Goal: Information Seeking & Learning: Learn about a topic

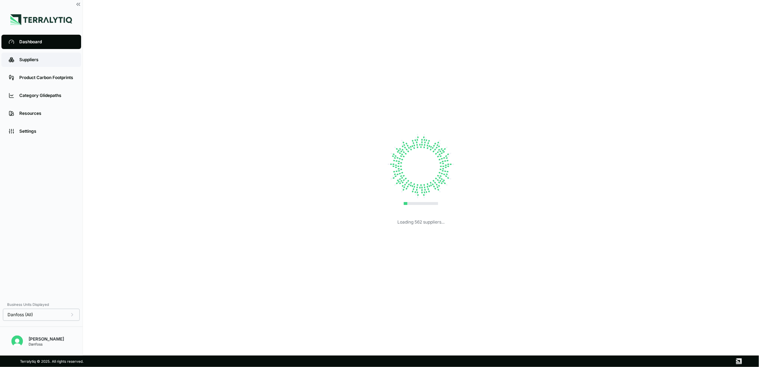
click at [45, 59] on div "Suppliers" at bounding box center [46, 60] width 55 height 6
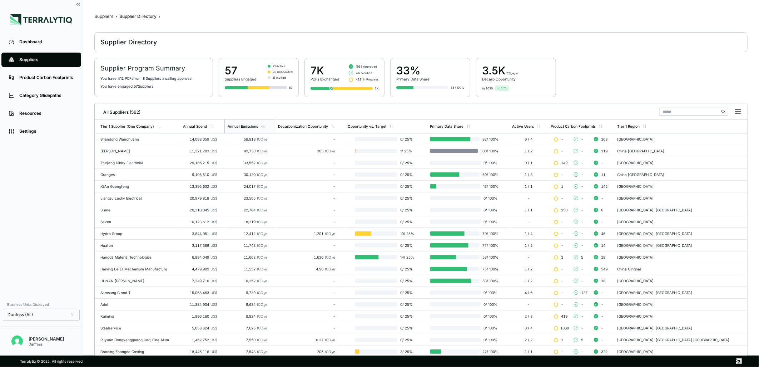
click at [689, 112] on input "text" at bounding box center [694, 112] width 69 height 8
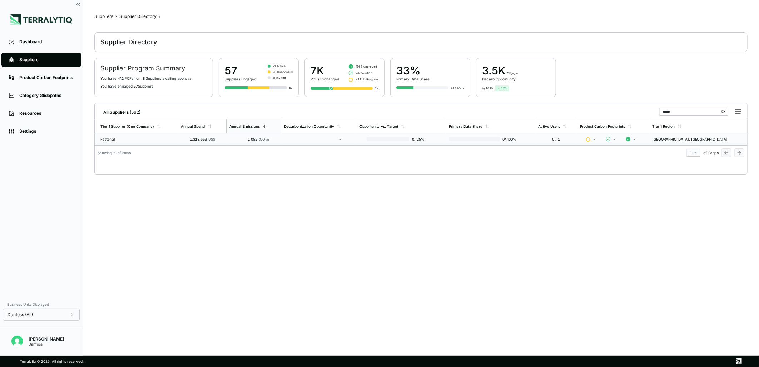
type input "*****"
click at [111, 137] on div "Fastenal" at bounding box center [137, 139] width 75 height 4
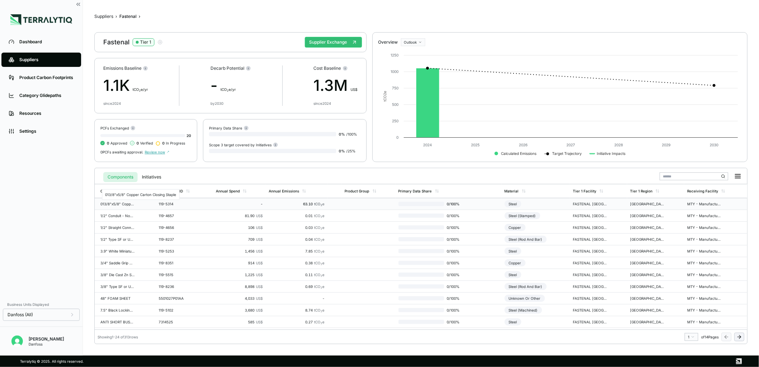
click at [118, 205] on div "013/8"x5/8" Copper Carton Closing Staple" at bounding box center [117, 204] width 34 height 4
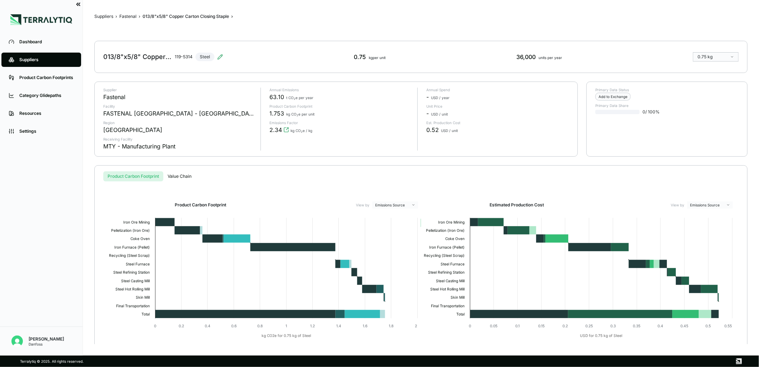
click at [79, 6] on icon at bounding box center [78, 4] width 6 height 6
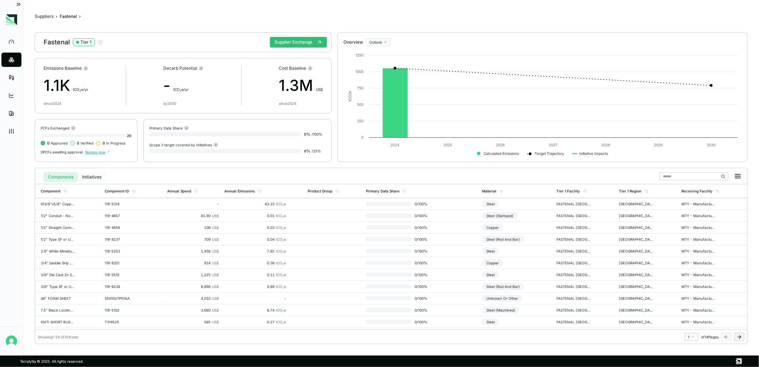
click at [90, 174] on button "Initiatives" at bounding box center [92, 177] width 28 height 10
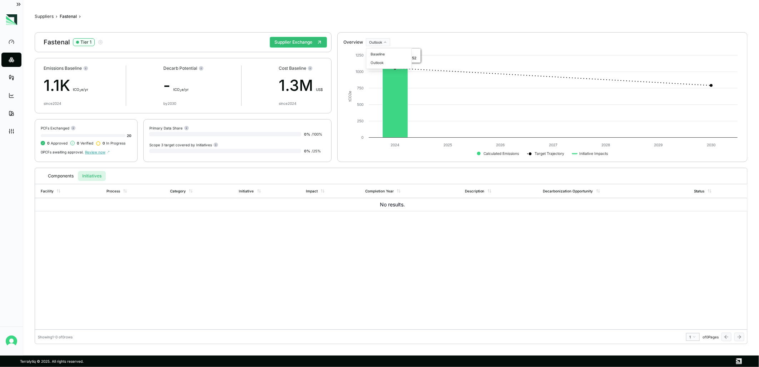
click at [378, 42] on html "Dashboard Suppliers Product Carbon Footprints Category Glidepaths Resources Set…" at bounding box center [379, 183] width 759 height 367
click at [377, 54] on div "Baseline" at bounding box center [389, 54] width 42 height 9
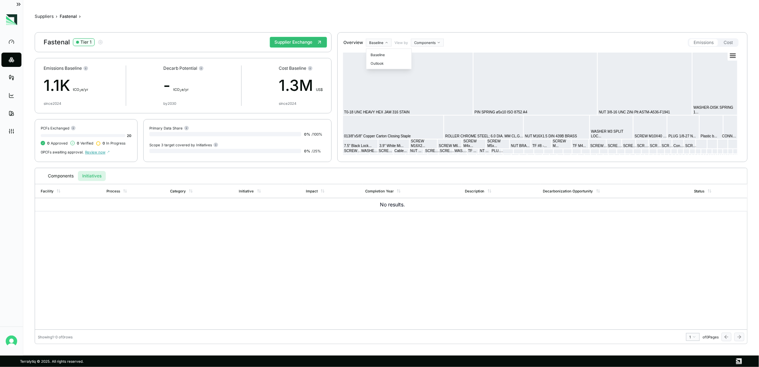
click at [389, 44] on html "Dashboard Suppliers Product Carbon Footprints Category Glidepaths Resources Set…" at bounding box center [379, 183] width 759 height 367
click at [378, 65] on div "Outlook" at bounding box center [389, 63] width 42 height 9
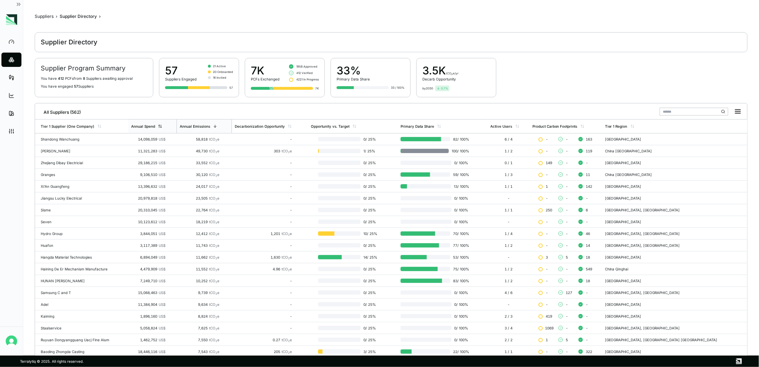
click at [150, 124] on div "Annual Spend" at bounding box center [143, 126] width 24 height 4
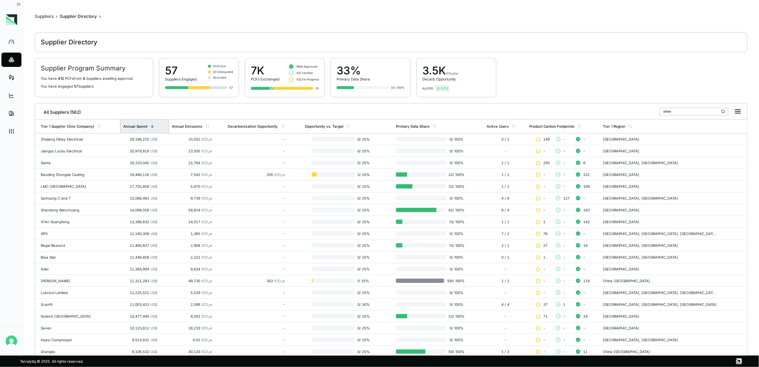
click at [148, 123] on div "Annual Spend" at bounding box center [144, 126] width 49 height 14
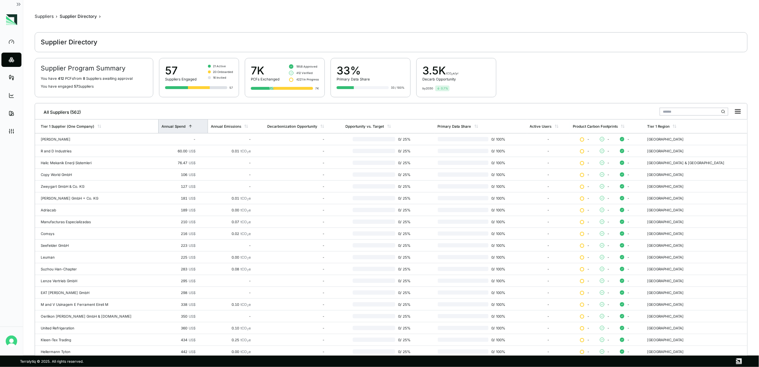
click at [158, 123] on div "Annual Spend" at bounding box center [183, 126] width 50 height 14
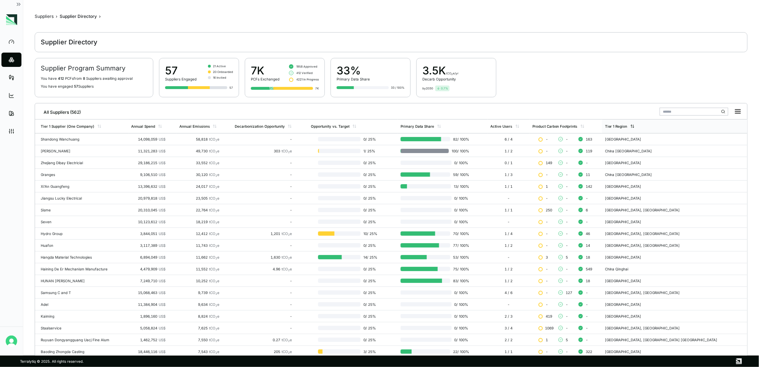
click at [639, 130] on div "Tier 1 Region" at bounding box center [674, 126] width 145 height 14
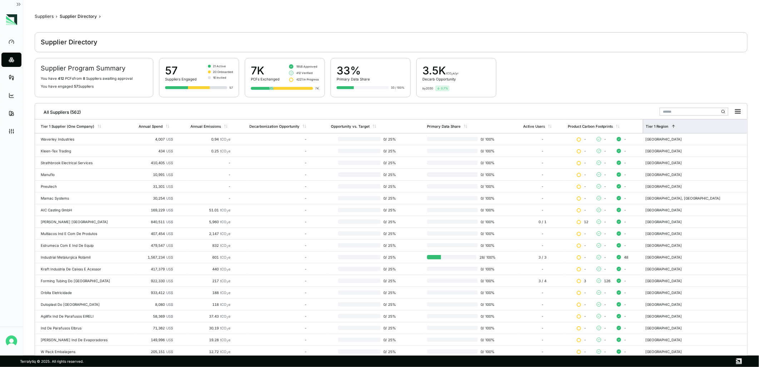
click at [701, 129] on div "Tier 1 Region" at bounding box center [695, 126] width 104 height 14
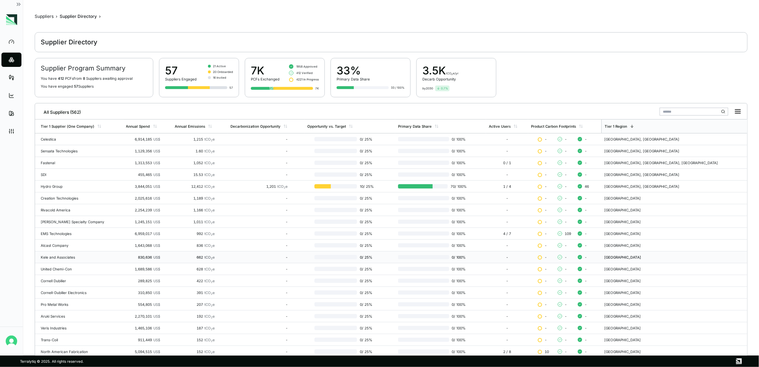
scroll to position [40, 0]
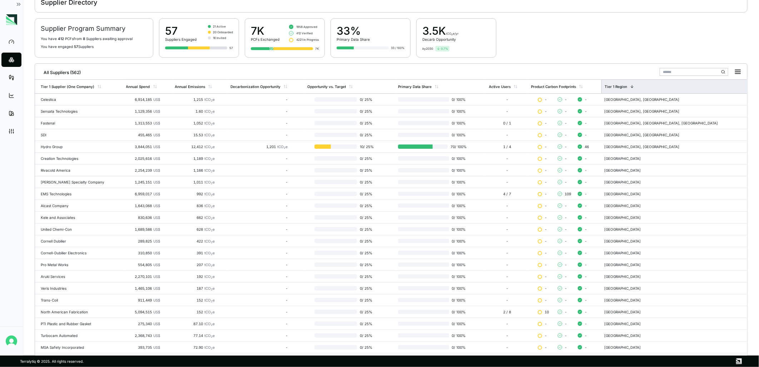
click at [627, 86] on div "Tier 1 Region" at bounding box center [616, 86] width 23 height 4
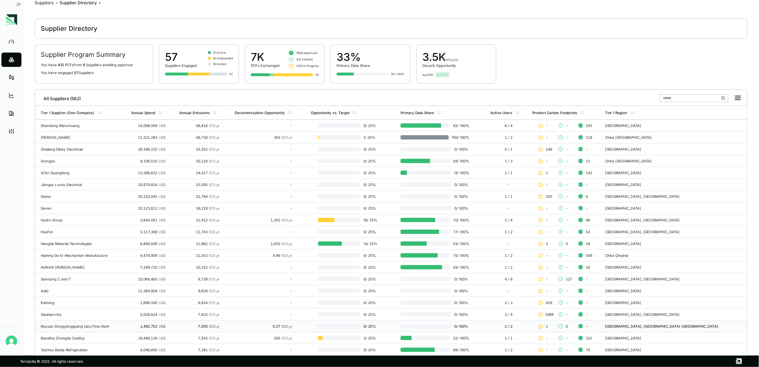
scroll to position [0, 0]
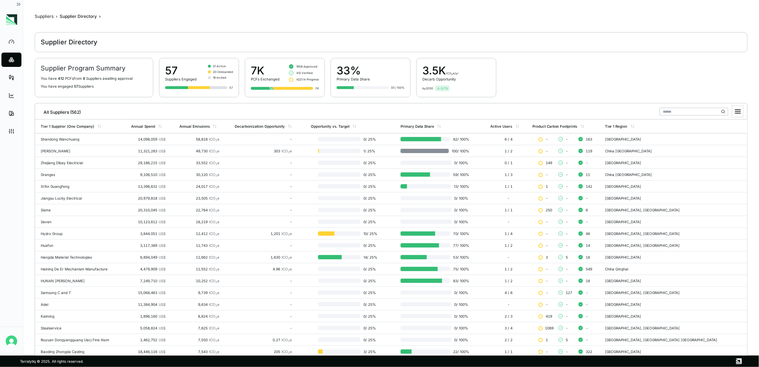
click at [742, 110] on rect at bounding box center [738, 112] width 10 height 10
click at [721, 97] on div "Supplier Program Summary You have 412 PCF s from 8 Supplier s awaiting approval…" at bounding box center [391, 77] width 713 height 39
click at [162, 123] on div "Annual Spend" at bounding box center [152, 126] width 48 height 14
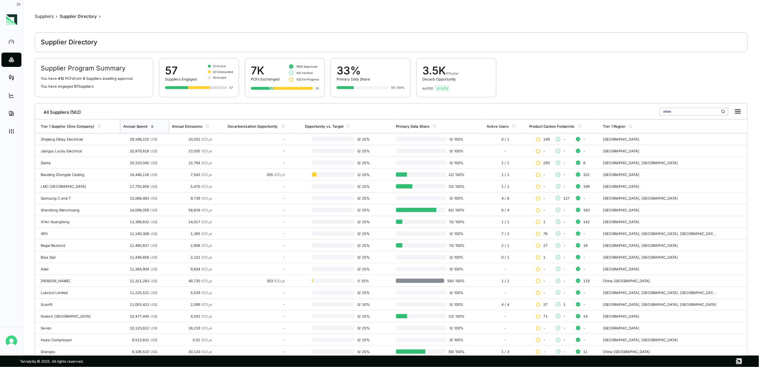
click at [676, 109] on input "text" at bounding box center [694, 112] width 69 height 8
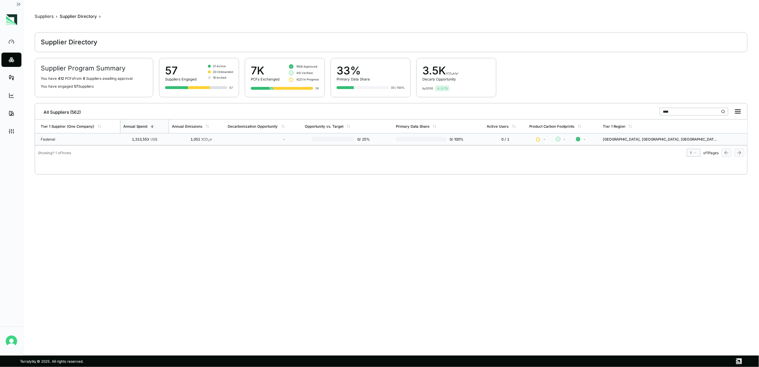
type input "****"
click at [44, 134] on td "Fastenal" at bounding box center [77, 139] width 85 height 12
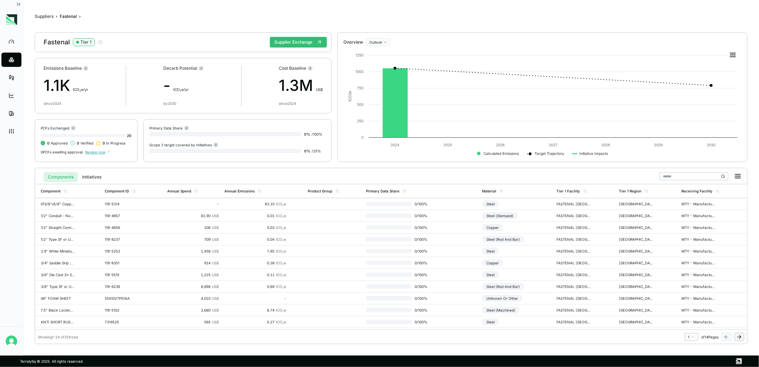
click at [697, 173] on input "text" at bounding box center [694, 176] width 69 height 8
click at [183, 188] on div "Annual Spend" at bounding box center [193, 191] width 58 height 14
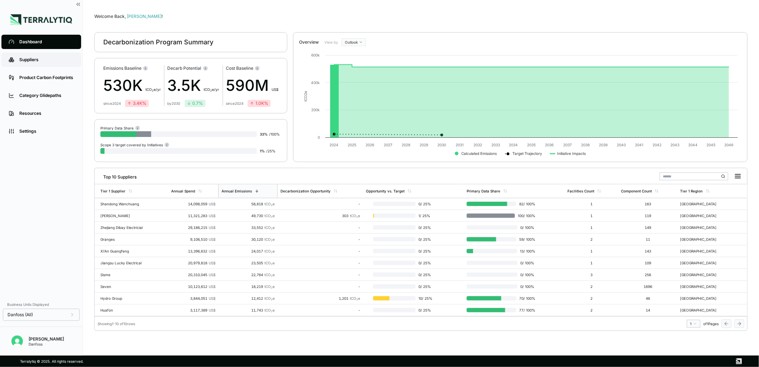
click at [17, 65] on link "Suppliers" at bounding box center [41, 60] width 80 height 14
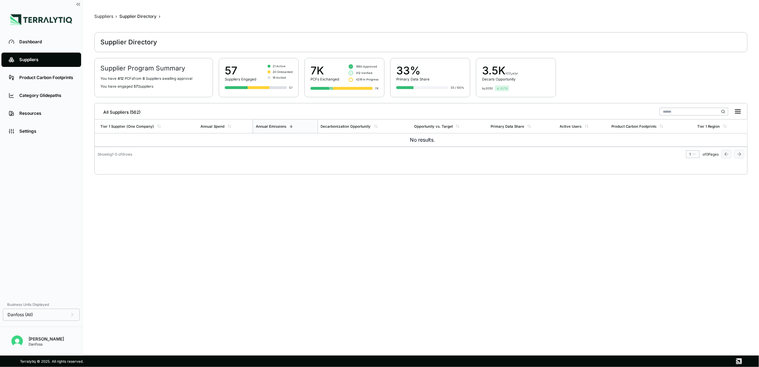
click at [39, 60] on div "Suppliers" at bounding box center [46, 60] width 55 height 6
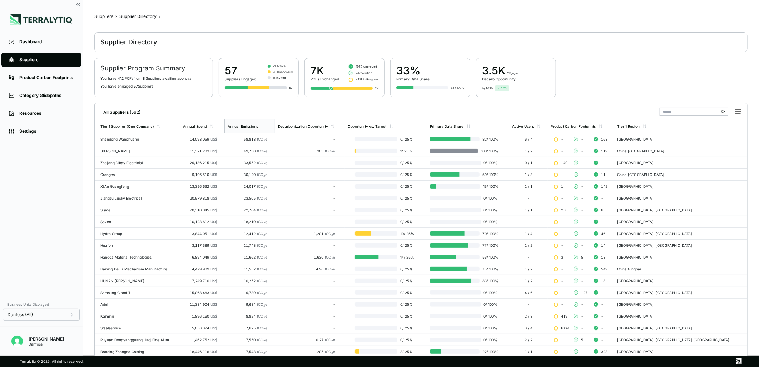
click at [678, 113] on input "text" at bounding box center [694, 112] width 69 height 8
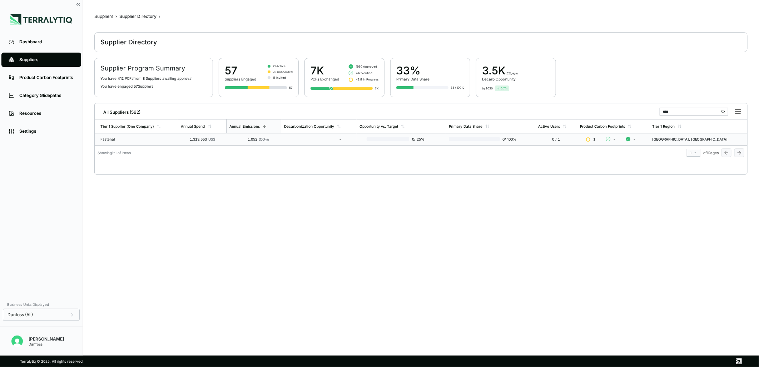
type input "****"
click at [117, 136] on td "Fastenal" at bounding box center [136, 139] width 83 height 12
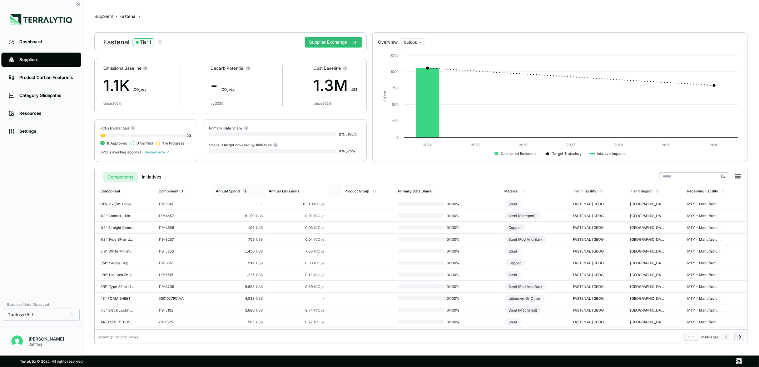
click at [240, 192] on div "Annual Spend" at bounding box center [231, 191] width 31 height 4
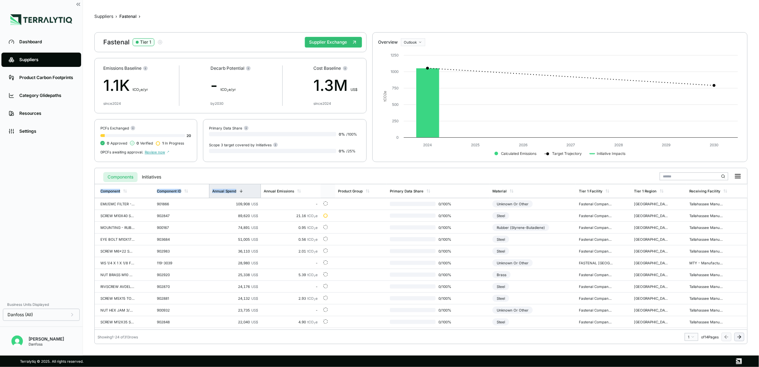
drag, startPoint x: 90, startPoint y: 192, endPoint x: 251, endPoint y: 189, distance: 160.9
click at [251, 189] on main "Suppliers › Fastenal › Fastenal Tier 1 Supplier Exchange Emissions Baseline 1.1…" at bounding box center [421, 177] width 676 height 355
click at [92, 210] on main "Suppliers › Fastenal › Fastenal Tier 1 Supplier Exchange Emissions Baseline 1.1…" at bounding box center [421, 177] width 676 height 355
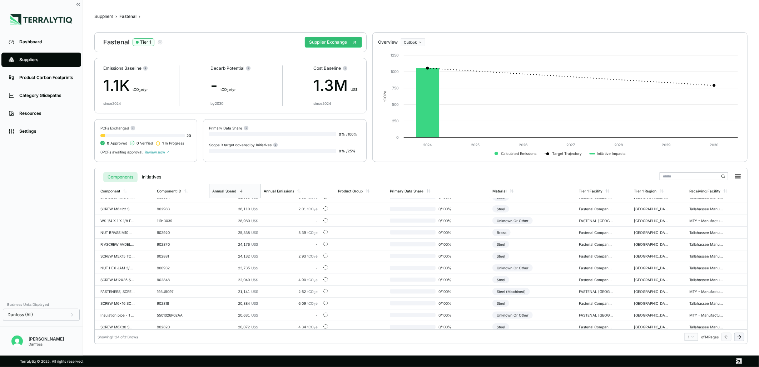
scroll to position [152, 0]
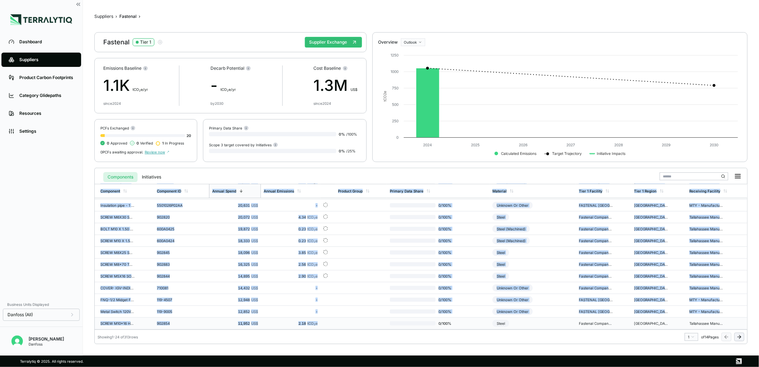
drag, startPoint x: 92, startPoint y: 187, endPoint x: 322, endPoint y: 321, distance: 265.9
click at [322, 321] on main "Suppliers › Fastenal › Fastenal Tier 1 Supplier Exchange Emissions Baseline 1.1…" at bounding box center [421, 177] width 676 height 355
copy table "Component Component ID Annual Spend Annual Emissions Product Group Primary Data…"
click at [353, 208] on td at bounding box center [361, 205] width 52 height 12
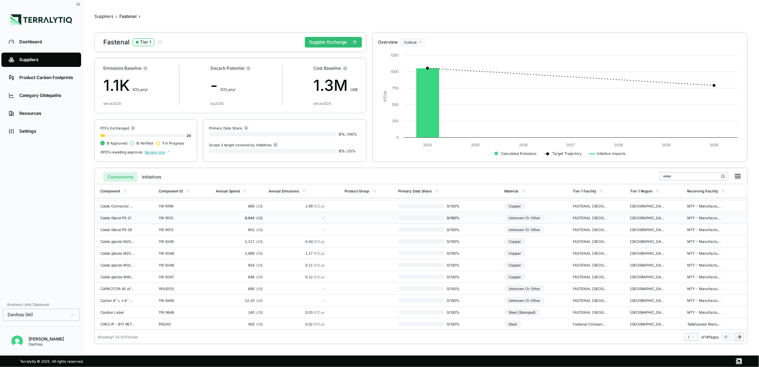
scroll to position [152, 0]
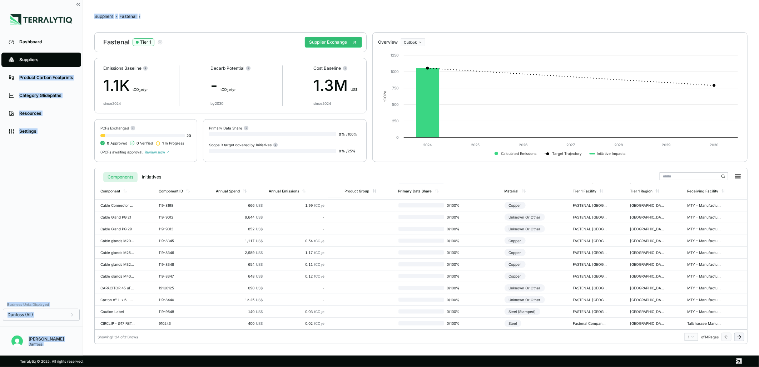
drag, startPoint x: 281, startPoint y: 35, endPoint x: 19, endPoint y: 70, distance: 264.4
click at [19, 70] on div "Dashboard Suppliers Product Carbon Footprints Category Glidepaths Resources Set…" at bounding box center [379, 177] width 759 height 355
click at [496, 9] on main "Suppliers › Fastenal › Fastenal Tier 1 Supplier Exchange Emissions Baseline 1.1…" at bounding box center [421, 177] width 676 height 355
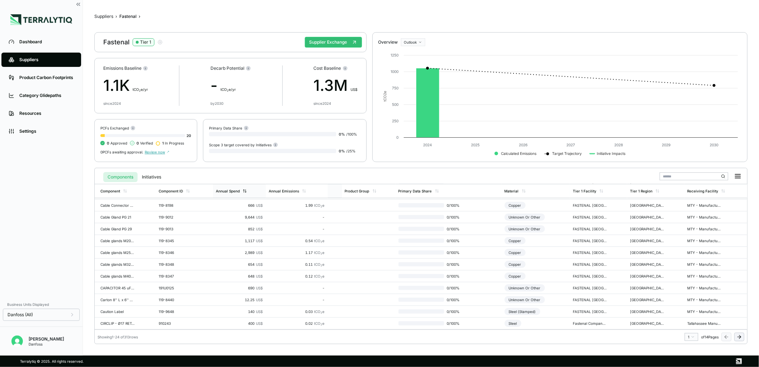
click at [223, 193] on div "Annual Spend" at bounding box center [239, 191] width 53 height 14
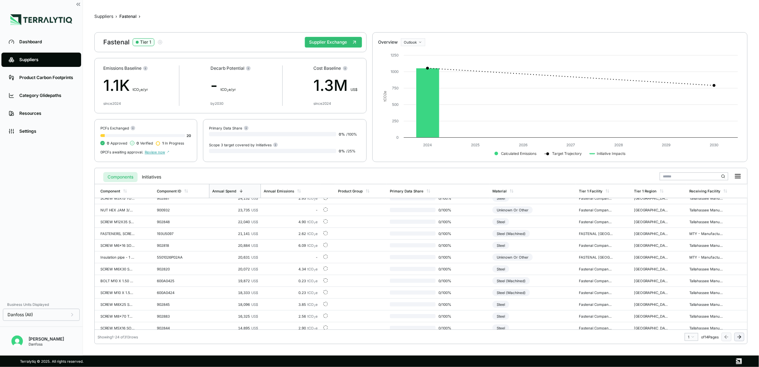
scroll to position [119, 0]
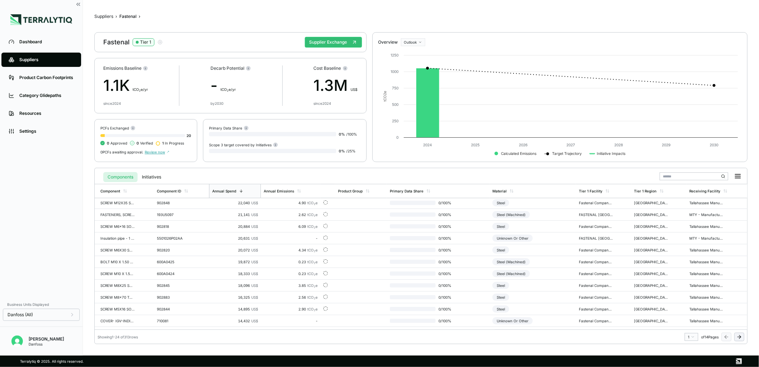
drag, startPoint x: 686, startPoint y: 26, endPoint x: 650, endPoint y: 70, distance: 56.9
click at [686, 26] on div "Suppliers › Fastenal › Fastenal Tier 1 Supplier Exchange Emissions Baseline 1.1…" at bounding box center [421, 177] width 654 height 332
click at [684, 175] on input "text" at bounding box center [694, 176] width 69 height 8
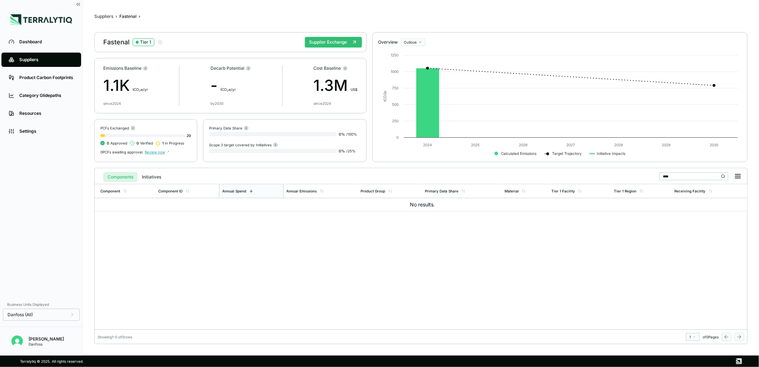
scroll to position [0, 0]
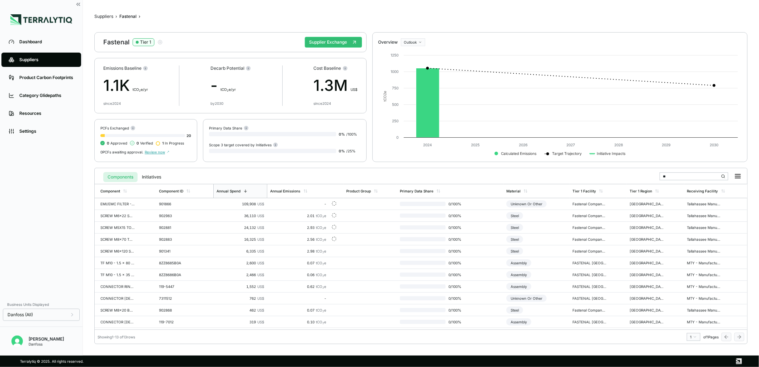
type input "**"
click at [45, 57] on div "Suppliers" at bounding box center [46, 60] width 55 height 6
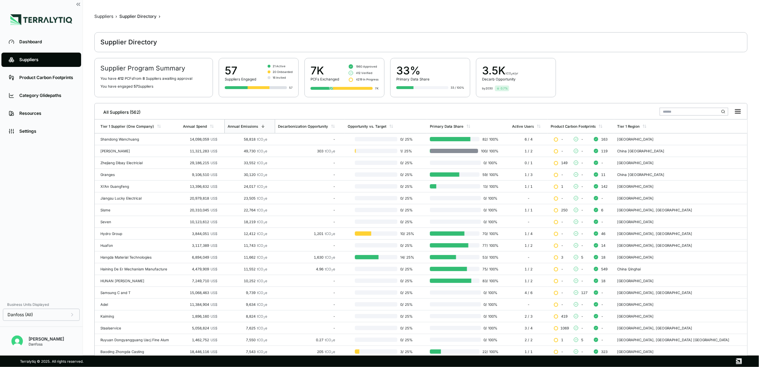
click at [675, 110] on input "text" at bounding box center [694, 112] width 69 height 8
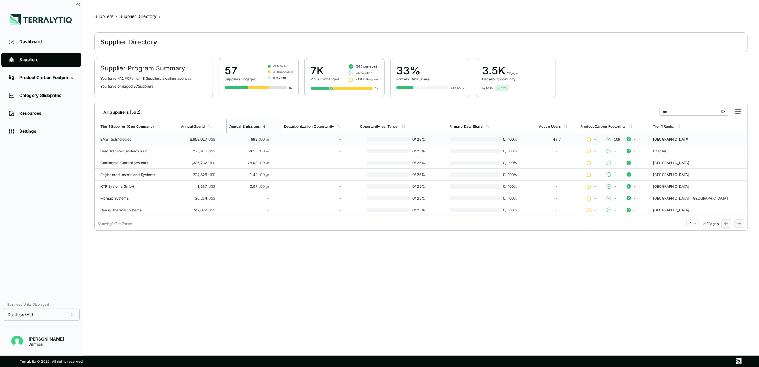
type input "***"
click at [122, 137] on div "EMS Technologies" at bounding box center [137, 139] width 75 height 4
